Goal: Find specific page/section: Find specific page/section

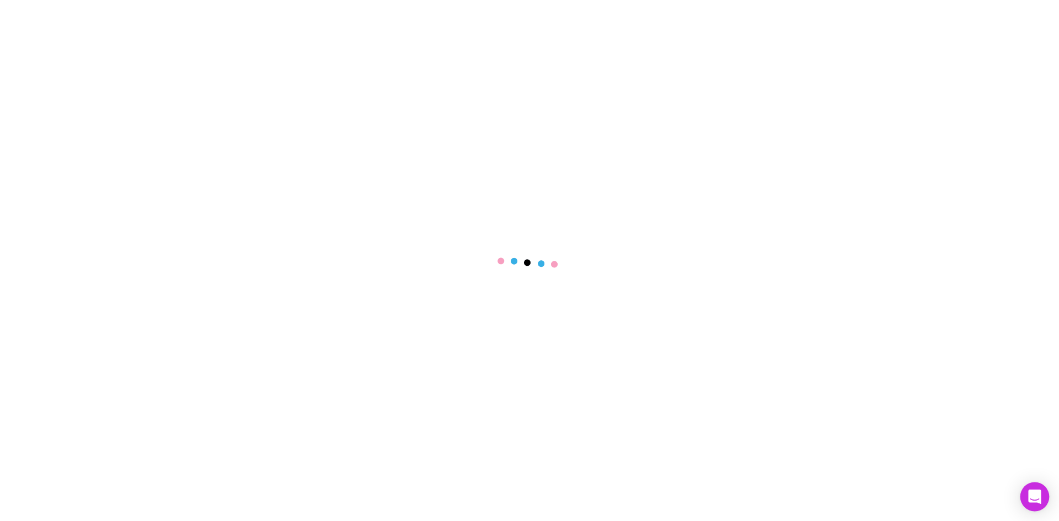
click at [1040, 487] on div "Open Intercom Messenger" at bounding box center [1034, 497] width 29 height 29
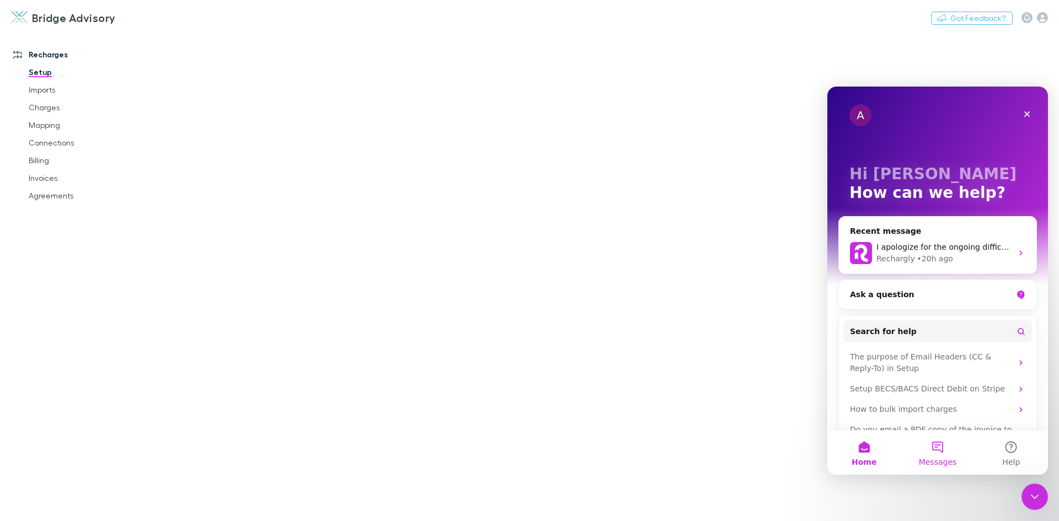
click at [942, 445] on button "Messages" at bounding box center [937, 453] width 73 height 44
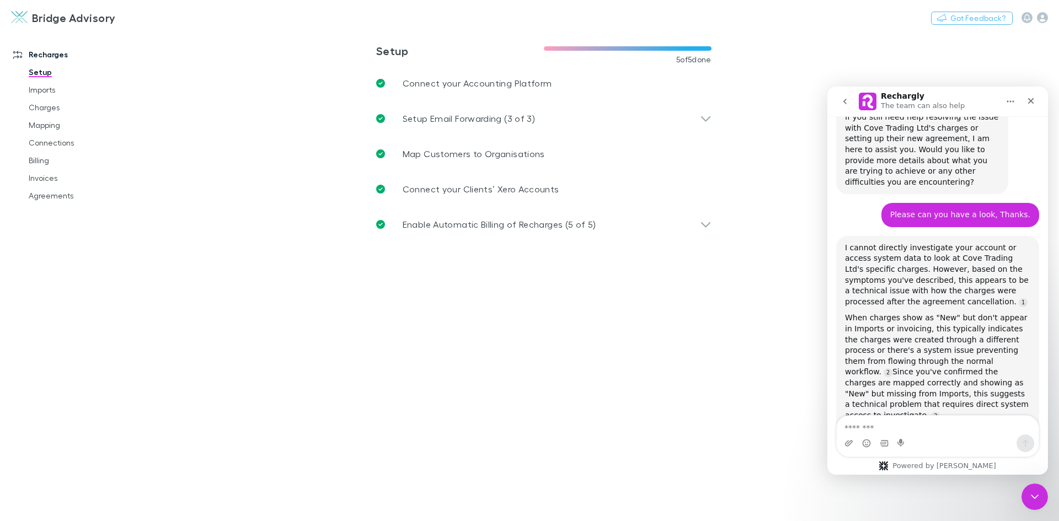
scroll to position [2159, 0]
click at [1032, 489] on icon "Close Intercom Messenger" at bounding box center [1032, 495] width 13 height 13
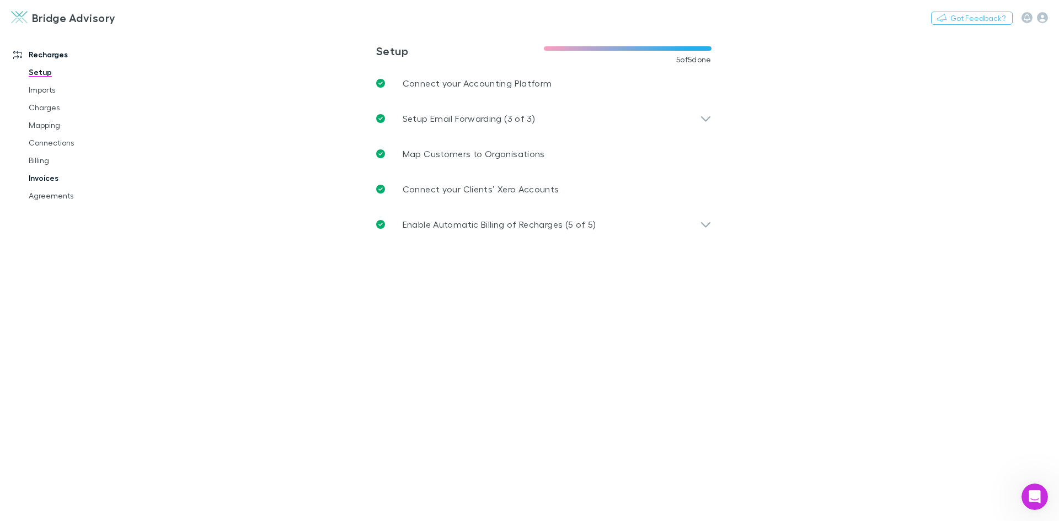
scroll to position [2187, 0]
click at [49, 175] on link "Invoices" at bounding box center [83, 178] width 131 height 18
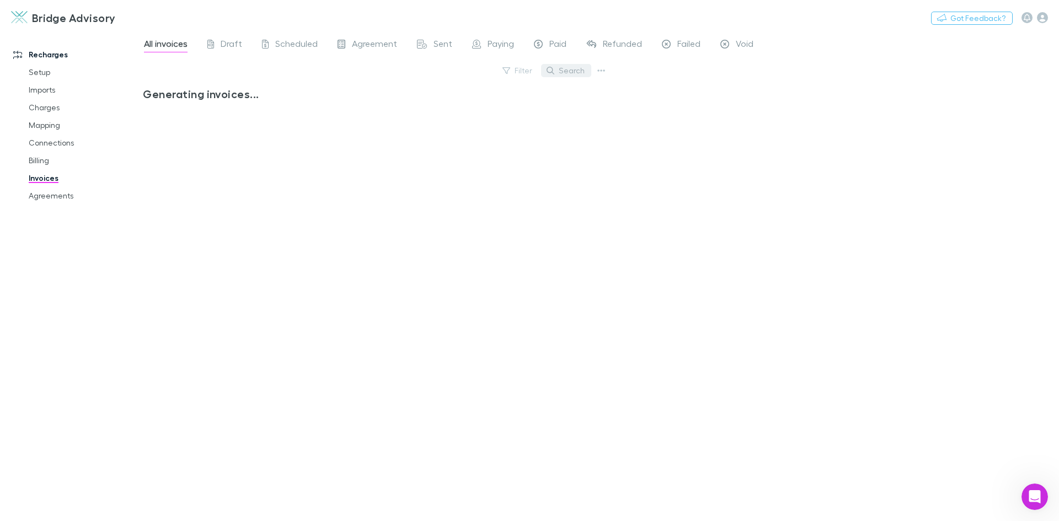
click at [569, 73] on button "Search" at bounding box center [566, 70] width 50 height 13
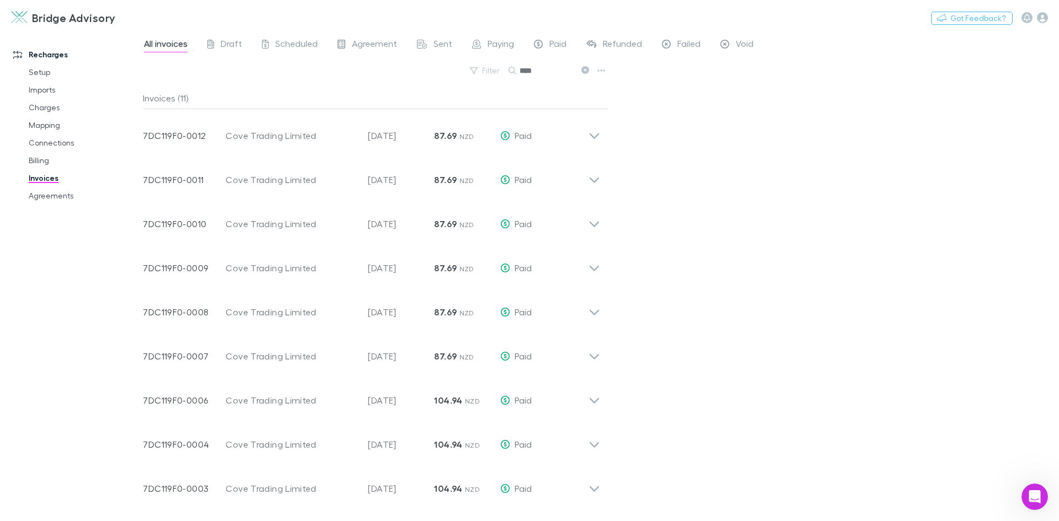
scroll to position [2187, 0]
drag, startPoint x: 554, startPoint y: 73, endPoint x: 473, endPoint y: 60, distance: 82.1
click at [473, 60] on div "All invoices Draft Scheduled Agreement Sent Paying Paid Refunded Failed Void Fi…" at bounding box center [601, 276] width 916 height 490
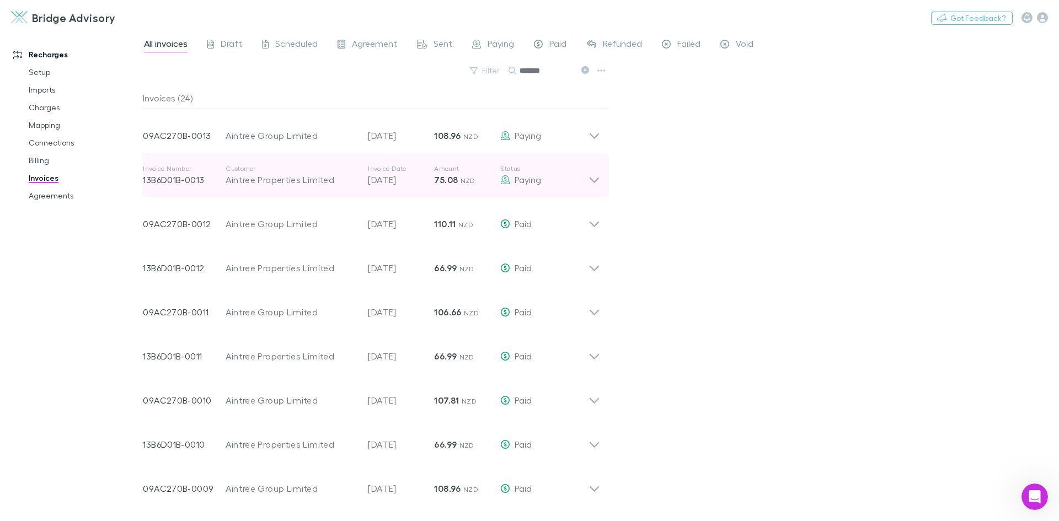
scroll to position [2159, 0]
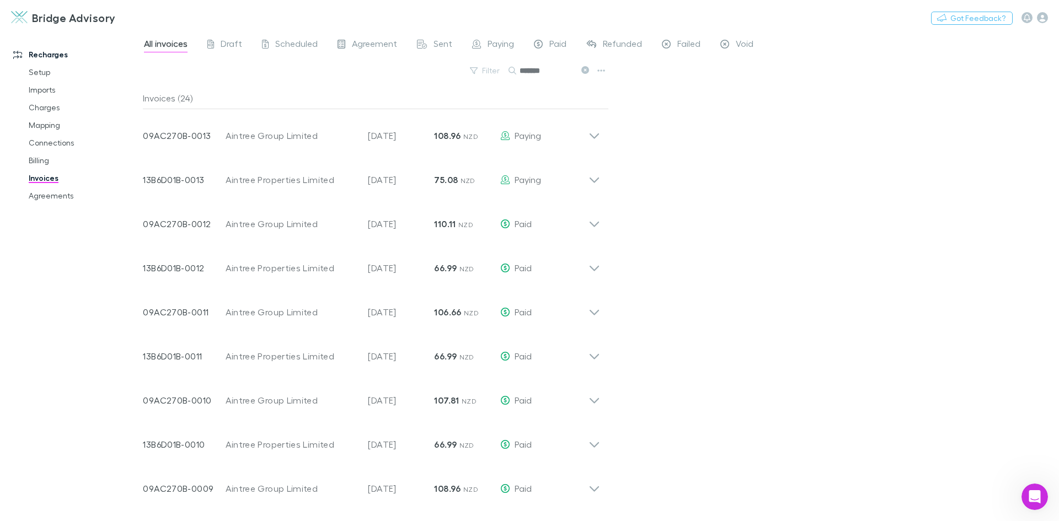
type input "*******"
click at [791, 184] on div "All invoices Draft Scheduled Agreement Sent Paying Paid Refunded Failed Void Fi…" at bounding box center [601, 276] width 916 height 490
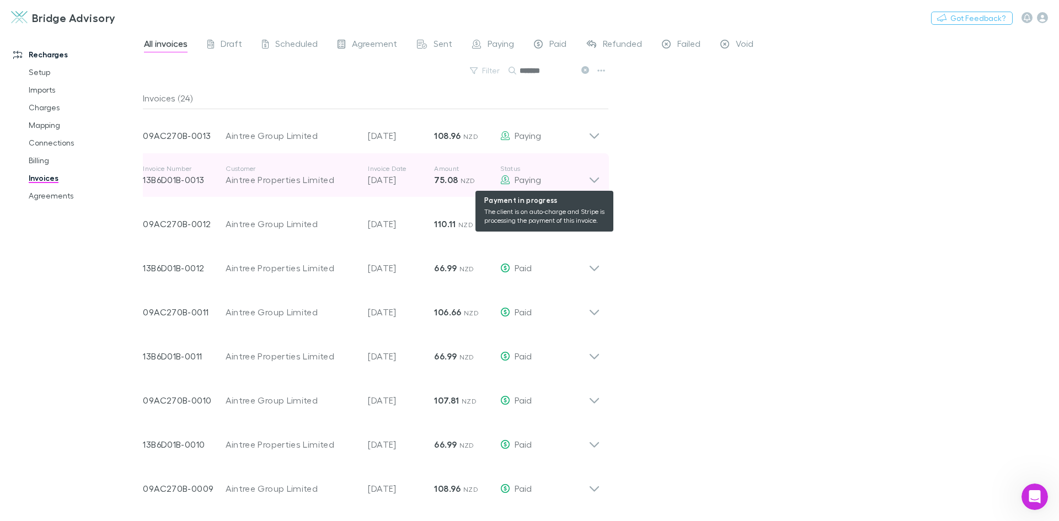
scroll to position [2187, 0]
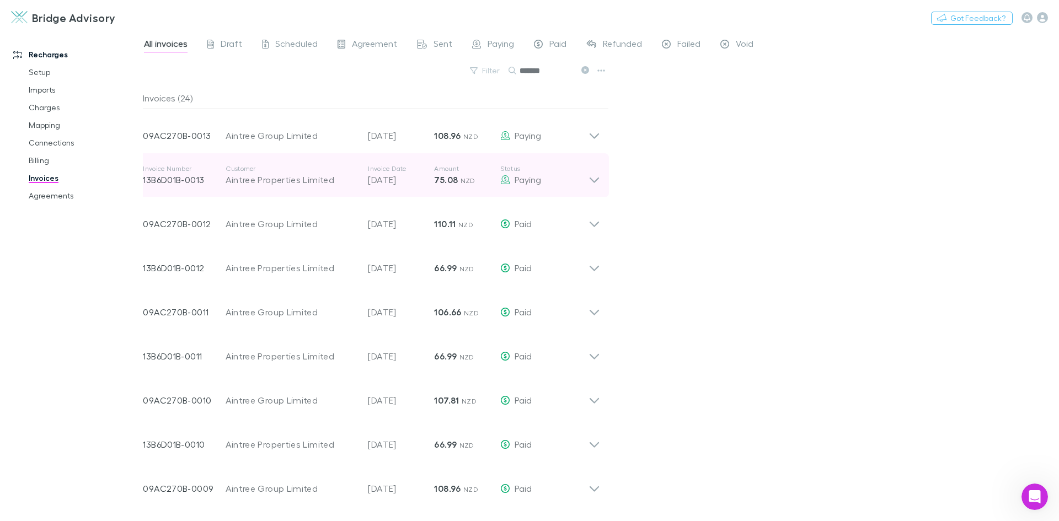
click at [591, 178] on icon at bounding box center [594, 181] width 9 height 6
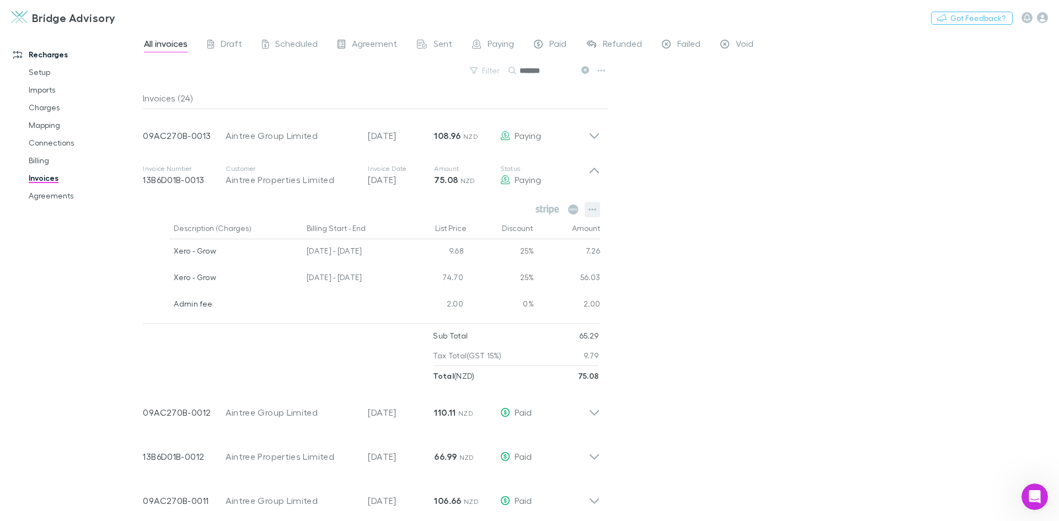
click at [593, 207] on icon "button" at bounding box center [592, 209] width 8 height 9
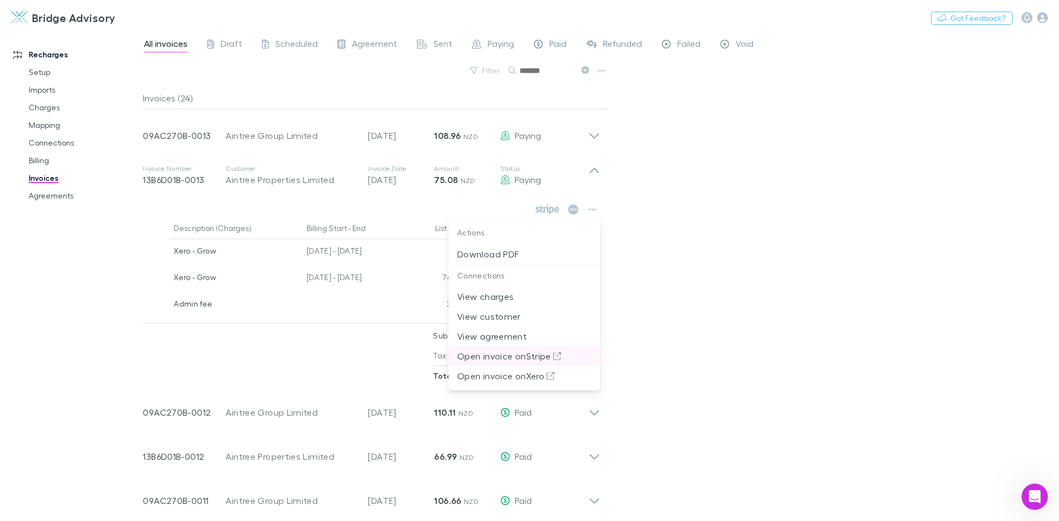
click at [537, 357] on p "Open invoice on Stripe" at bounding box center [524, 356] width 134 height 13
